Goal: Use online tool/utility: Utilize a website feature to perform a specific function

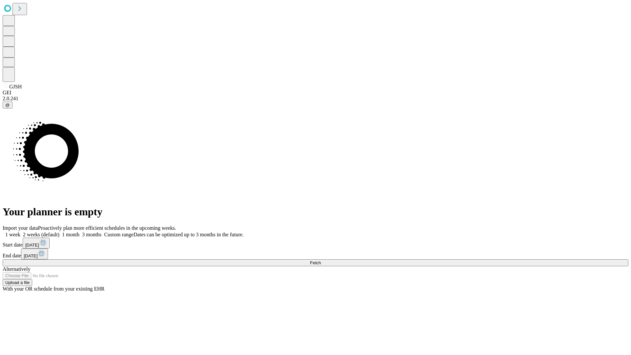
click at [321, 260] on span "Fetch" at bounding box center [315, 262] width 11 height 5
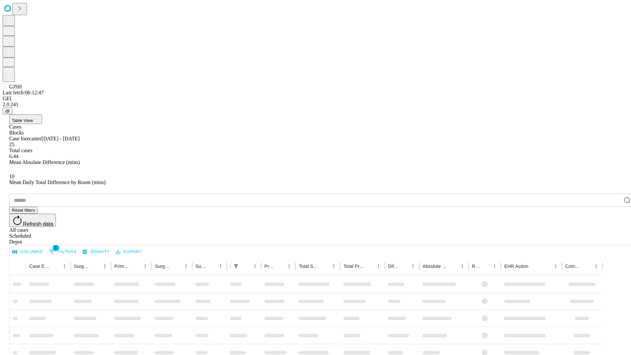
click at [33, 118] on span "Table View" at bounding box center [22, 120] width 21 height 5
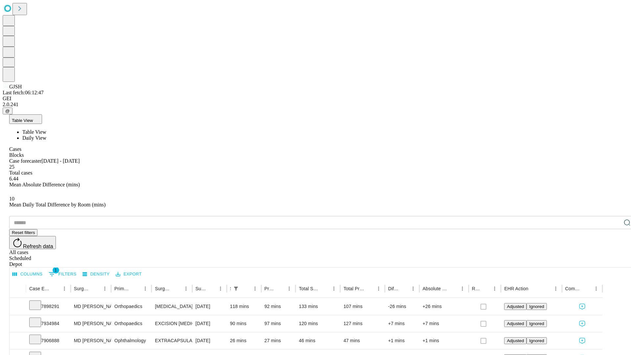
click at [46, 135] on span "Daily View" at bounding box center [34, 138] width 24 height 6
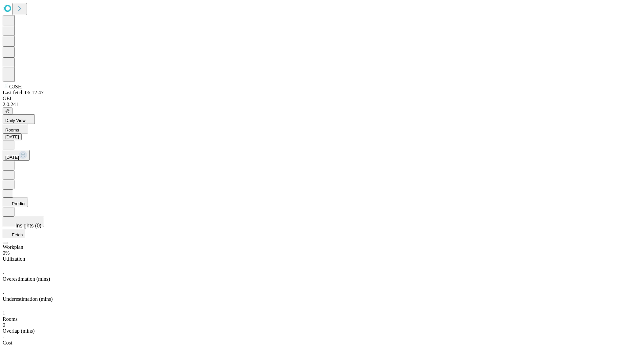
click at [28, 197] on button "Predict" at bounding box center [15, 202] width 25 height 10
